Goal: Task Accomplishment & Management: Complete application form

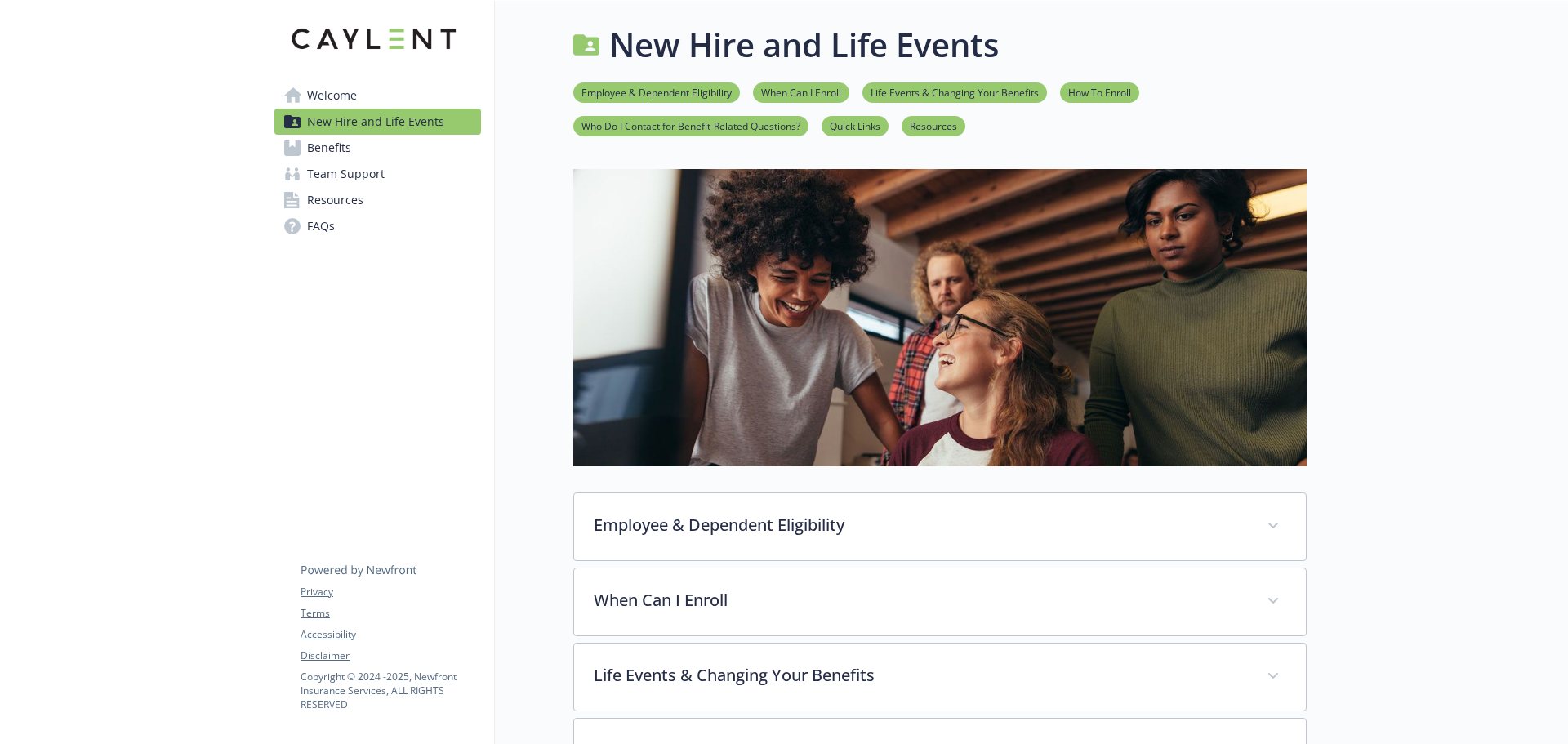
scroll to position [648, 0]
